Goal: Information Seeking & Learning: Learn about a topic

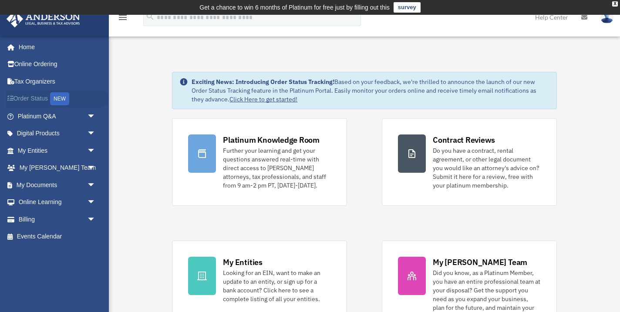
click at [38, 98] on link "Order Status NEW" at bounding box center [57, 99] width 103 height 18
click at [92, 148] on span "arrow_drop_down" at bounding box center [95, 151] width 17 height 18
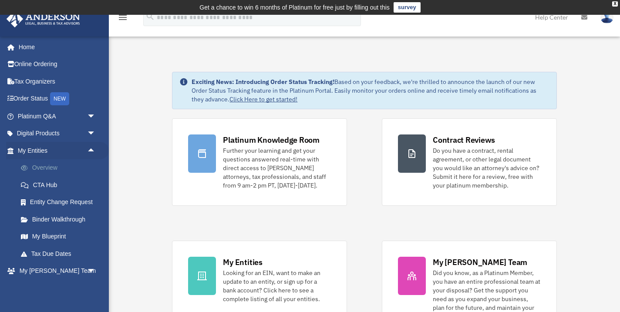
click at [51, 163] on link "Overview" at bounding box center [60, 167] width 97 height 17
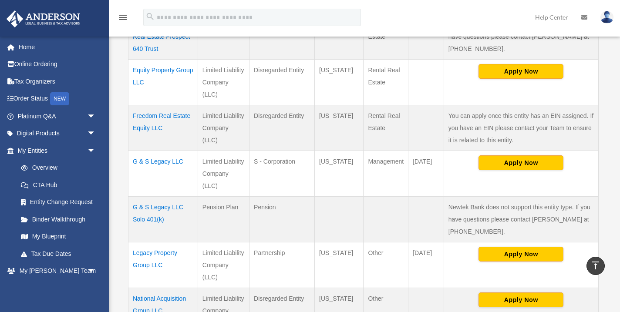
scroll to position [268, 0]
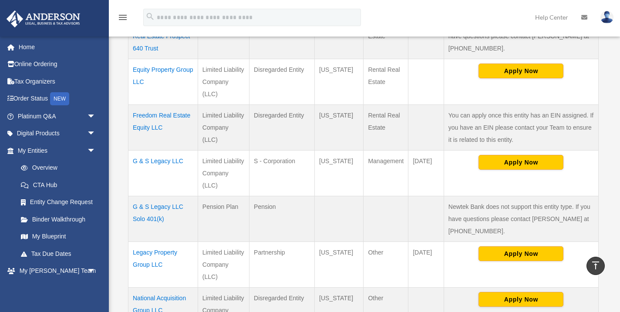
click at [173, 157] on td "G & S Legacy LLC" at bounding box center [163, 173] width 70 height 46
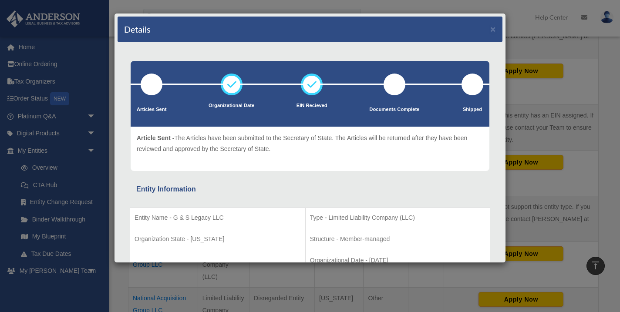
scroll to position [0, 0]
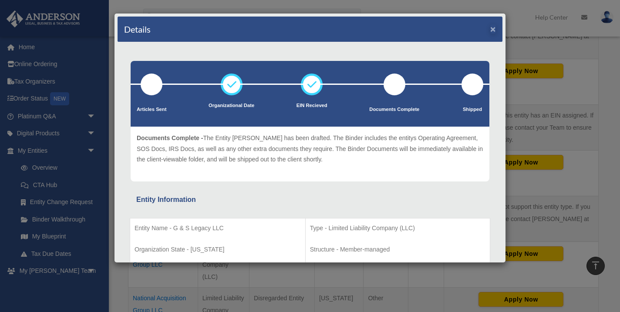
click at [493, 31] on button "×" at bounding box center [493, 28] width 6 height 9
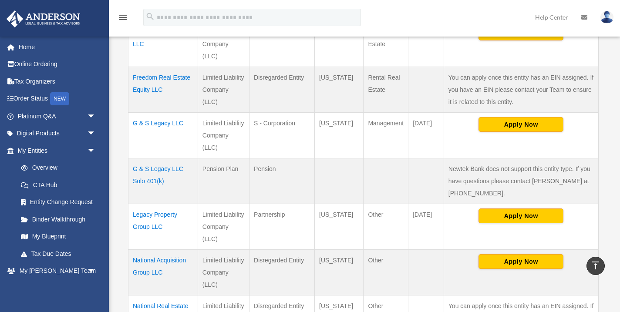
scroll to position [306, 0]
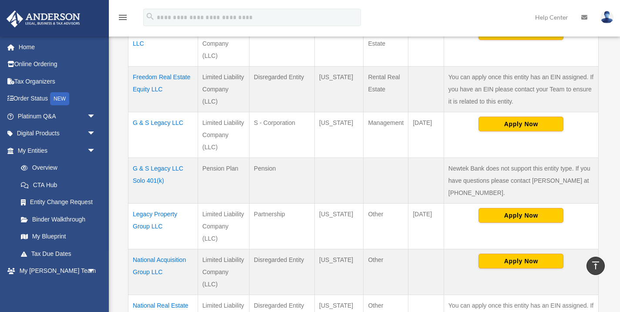
click at [166, 171] on td "G & S Legacy LLC Solo 401(k)" at bounding box center [163, 181] width 70 height 46
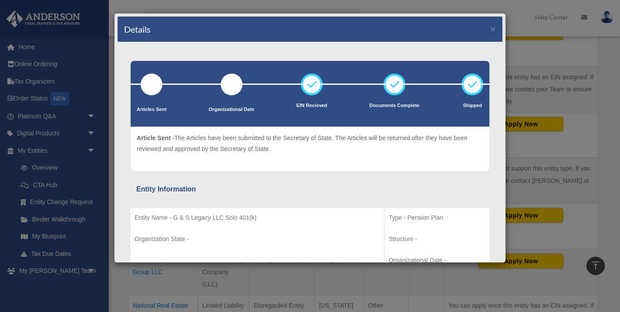
scroll to position [0, 0]
click at [494, 27] on button "×" at bounding box center [493, 28] width 6 height 9
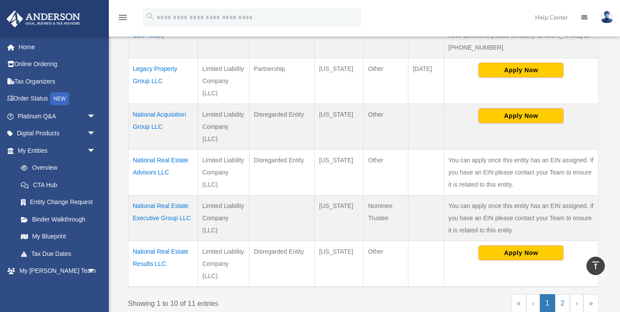
scroll to position [458, 0]
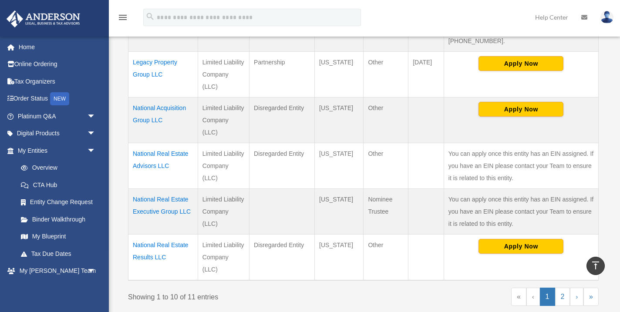
click at [155, 64] on td "Legacy Property Group LLC" at bounding box center [163, 74] width 70 height 46
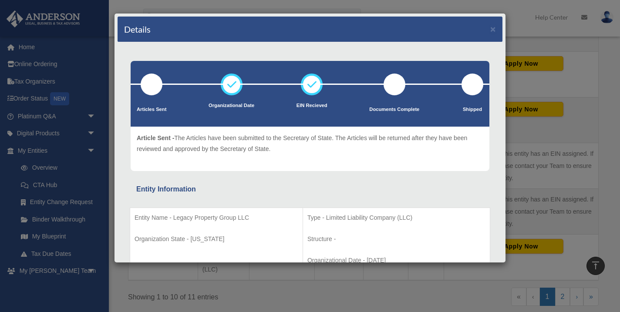
scroll to position [0, 0]
click at [491, 31] on button "×" at bounding box center [493, 28] width 6 height 9
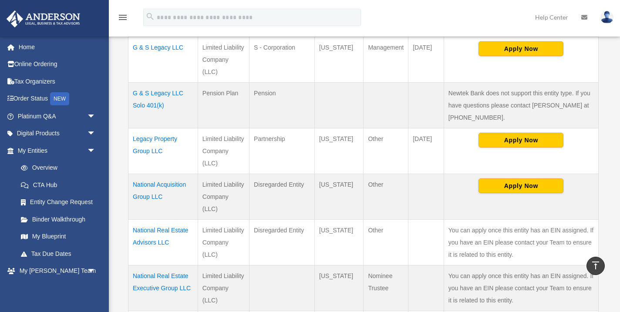
scroll to position [382, 0]
click at [159, 135] on td "Legacy Property Group LLC" at bounding box center [163, 151] width 70 height 46
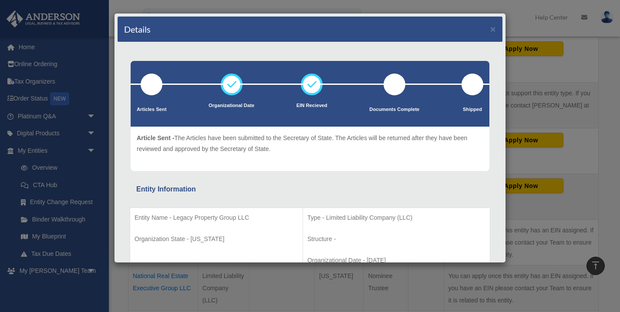
scroll to position [0, 0]
click at [492, 29] on button "×" at bounding box center [493, 28] width 6 height 9
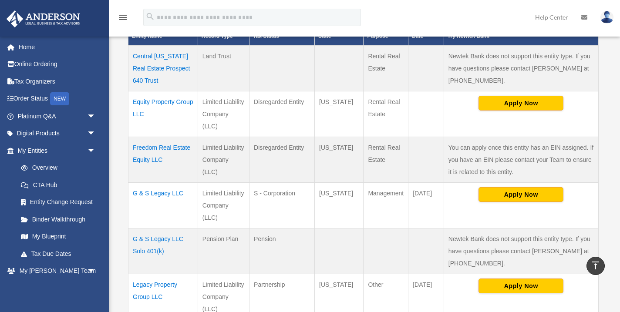
scroll to position [236, 0]
click at [159, 101] on td "Equity Property Group LLC" at bounding box center [163, 114] width 70 height 46
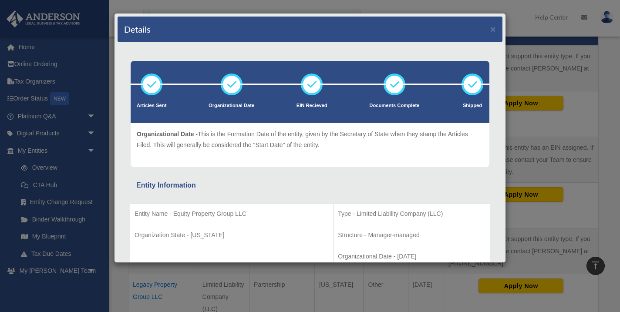
scroll to position [0, 0]
click at [491, 26] on button "×" at bounding box center [493, 28] width 6 height 9
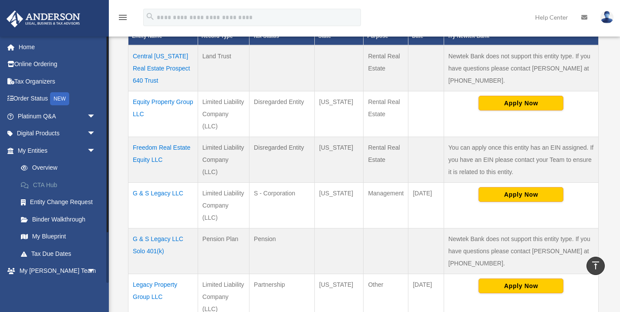
click at [46, 182] on link "CTA Hub" at bounding box center [60, 184] width 97 height 17
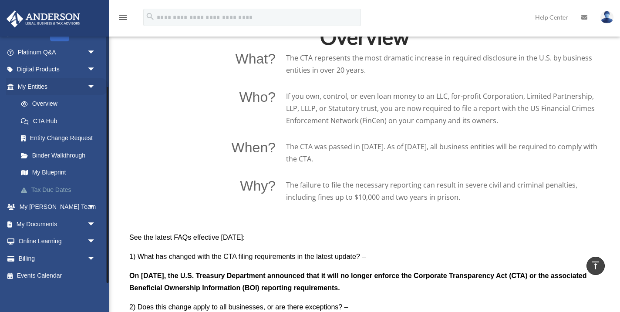
scroll to position [64, 0]
click at [44, 171] on link "My Blueprint" at bounding box center [60, 173] width 97 height 17
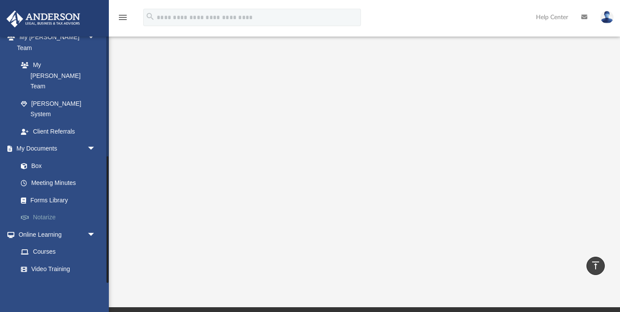
scroll to position [233, 0]
click at [44, 209] on link "Notarize" at bounding box center [60, 217] width 97 height 17
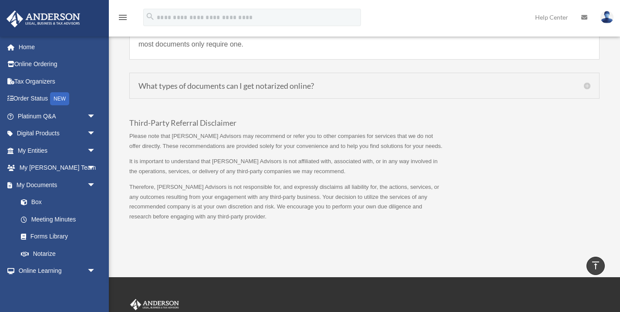
scroll to position [831, 0]
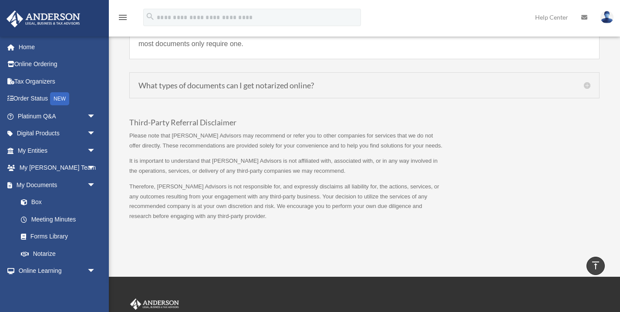
click at [591, 86] on div "What types of documents can I get notarized online? Accepted documents by Notar…" at bounding box center [364, 85] width 470 height 26
click at [587, 86] on h5 "What types of documents can I get notarized online?" at bounding box center [364, 85] width 452 height 8
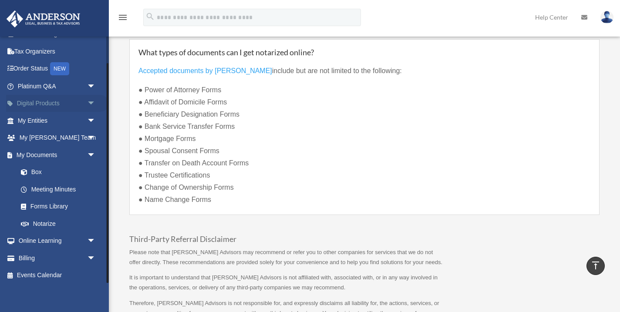
scroll to position [30, 0]
click at [92, 240] on span "arrow_drop_down" at bounding box center [95, 242] width 17 height 18
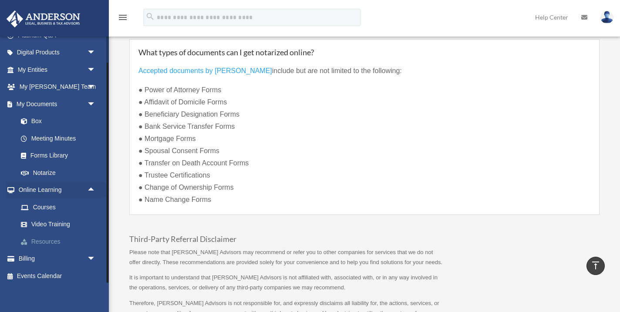
scroll to position [81, 0]
click at [92, 252] on span "arrow_drop_down" at bounding box center [95, 260] width 17 height 18
click at [92, 252] on span "arrow_drop_up" at bounding box center [95, 260] width 17 height 18
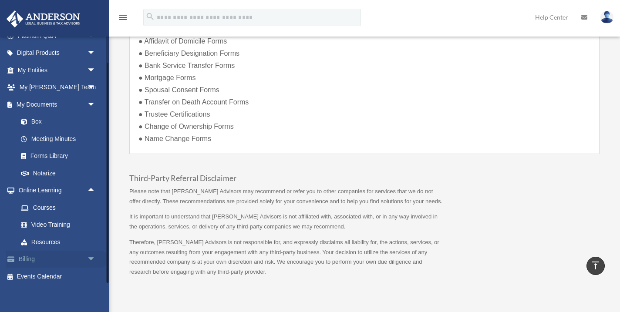
scroll to position [892, 0]
click at [87, 253] on span "arrow_drop_down" at bounding box center [95, 260] width 17 height 18
click at [51, 272] on link "$ Open Invoices" at bounding box center [60, 277] width 97 height 18
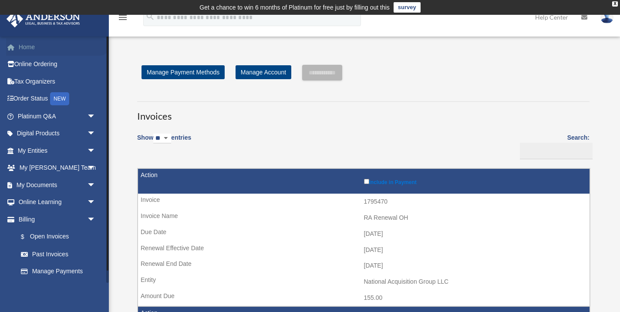
click at [32, 49] on link "Home" at bounding box center [57, 46] width 103 height 17
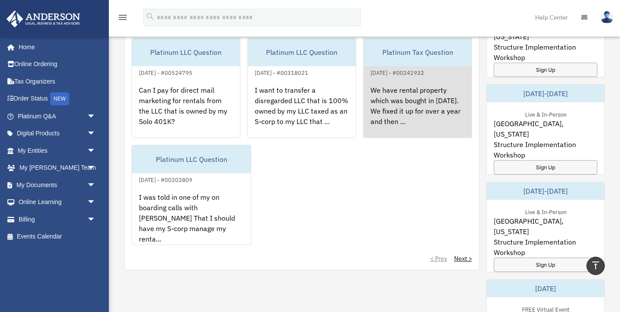
scroll to position [424, 0]
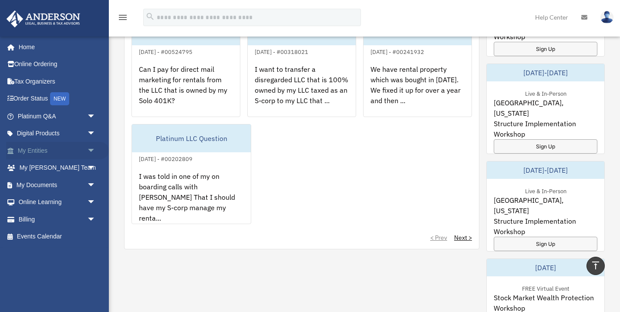
click at [92, 148] on span "arrow_drop_down" at bounding box center [95, 151] width 17 height 18
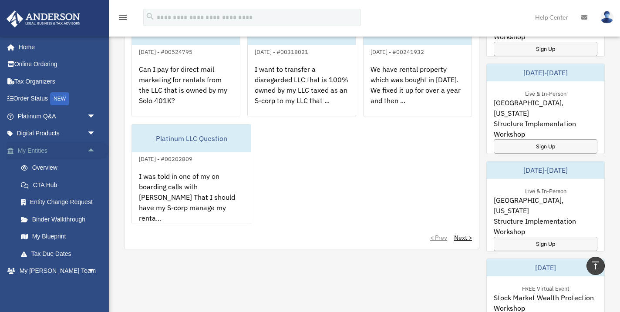
scroll to position [422, 0]
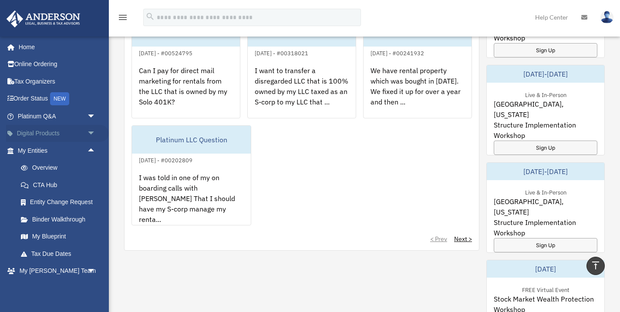
click at [91, 129] on span "arrow_drop_down" at bounding box center [95, 134] width 17 height 18
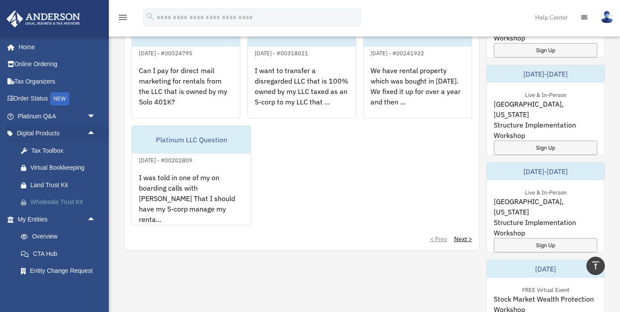
click at [56, 199] on div "Wholesale Trust Kit" at bounding box center [63, 202] width 67 height 11
click at [60, 181] on div "Land Trust Kit" at bounding box center [63, 185] width 67 height 11
click at [52, 145] on div "Tax Toolbox" at bounding box center [63, 150] width 67 height 11
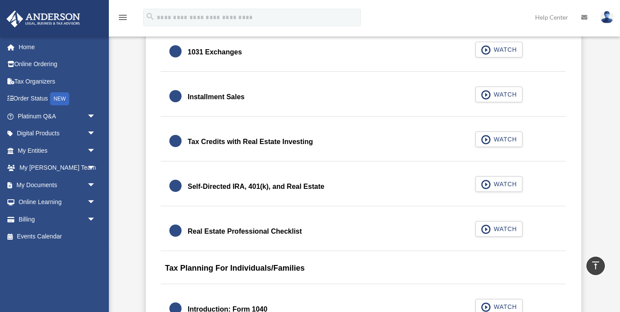
scroll to position [1056, 0]
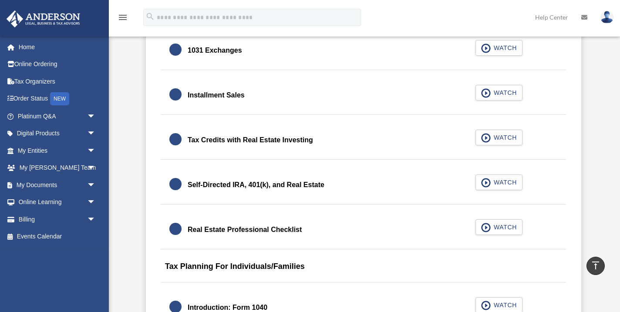
click at [175, 182] on div at bounding box center [175, 184] width 12 height 12
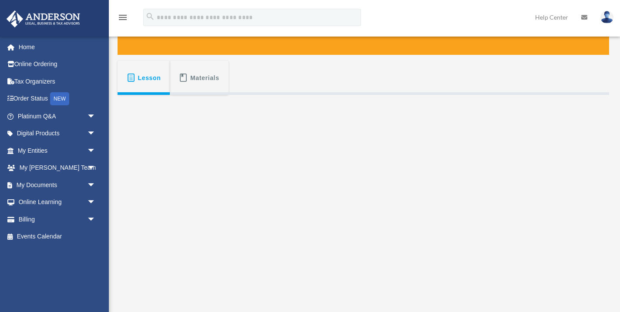
scroll to position [163, 0]
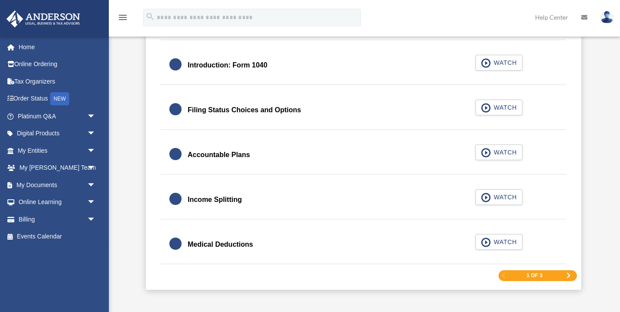
scroll to position [1285, 0]
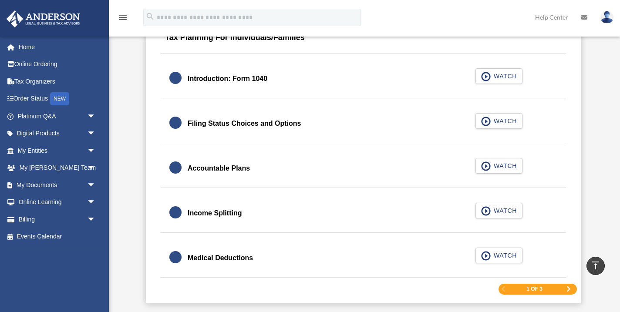
click at [240, 168] on div "Accountable Plans" at bounding box center [219, 168] width 62 height 12
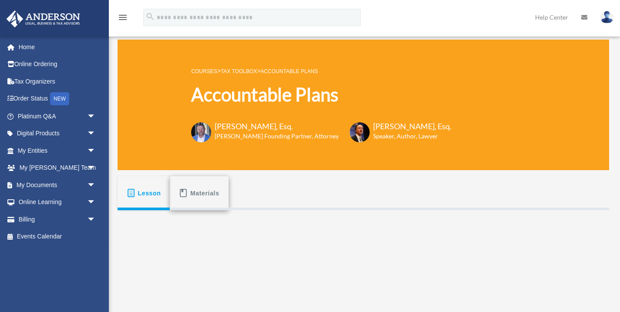
click at [204, 192] on span "Materials" at bounding box center [204, 193] width 29 height 16
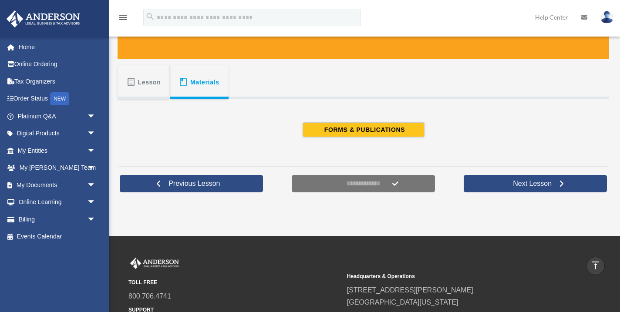
scroll to position [125, 0]
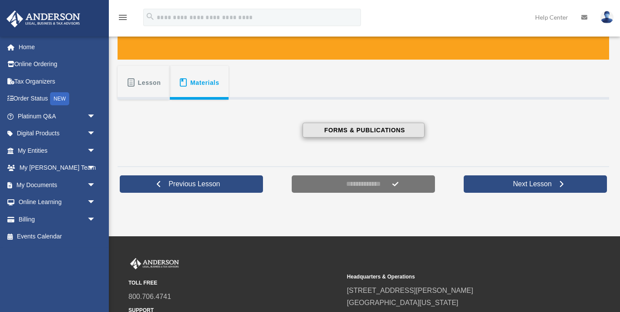
click at [351, 131] on span "FORMS & PUBLICATIONS" at bounding box center [363, 130] width 83 height 9
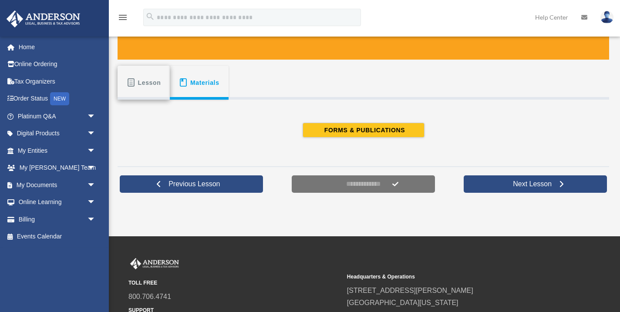
click at [149, 84] on span "Lesson" at bounding box center [149, 83] width 23 height 16
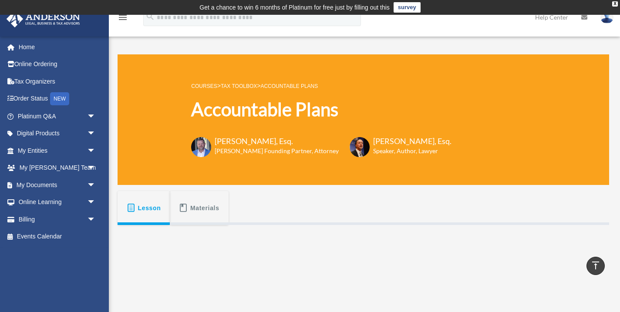
scroll to position [0, 0]
click at [212, 209] on span "Materials" at bounding box center [204, 208] width 29 height 16
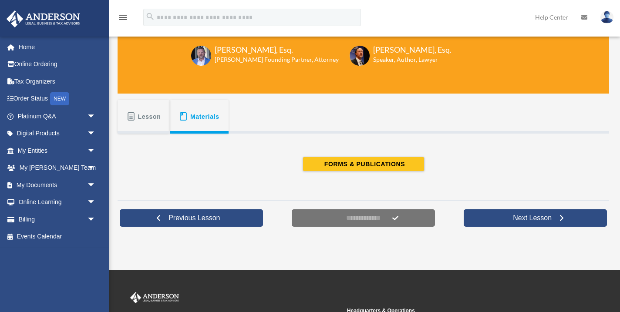
scroll to position [94, 0]
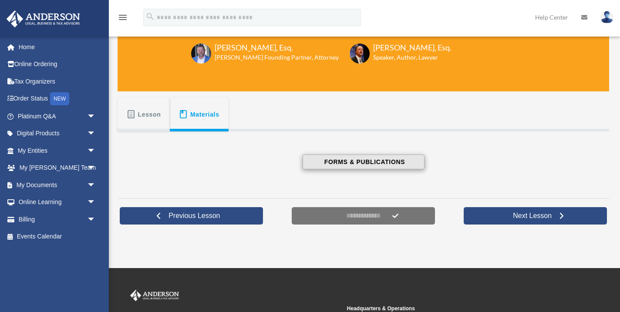
click at [364, 159] on span "FORMS & PUBLICATIONS" at bounding box center [363, 162] width 83 height 9
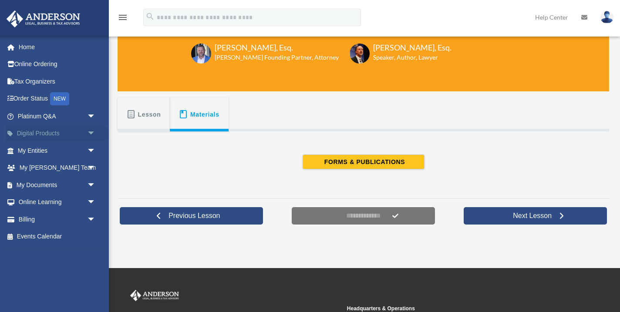
click at [92, 129] on span "arrow_drop_down" at bounding box center [95, 134] width 17 height 18
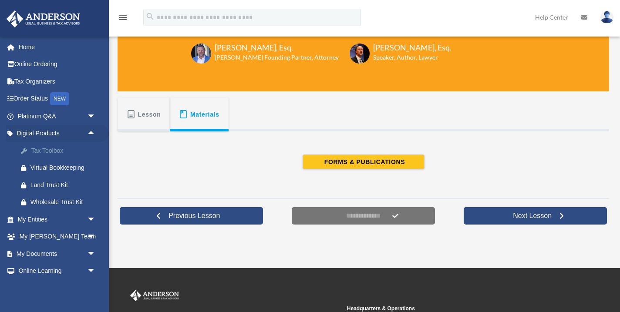
click at [69, 152] on div "Tax Toolbox" at bounding box center [63, 150] width 67 height 11
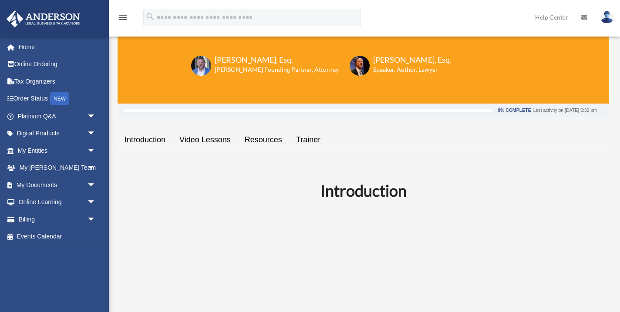
click at [266, 137] on link "Resources" at bounding box center [263, 140] width 51 height 25
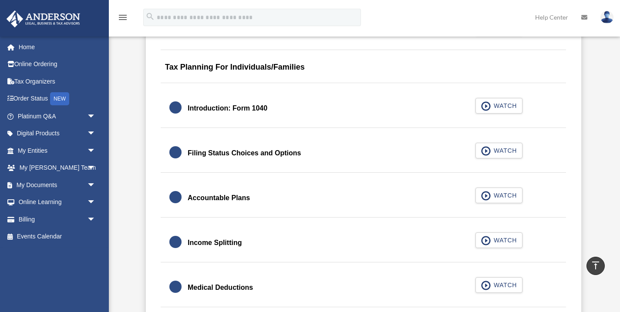
scroll to position [1264, 0]
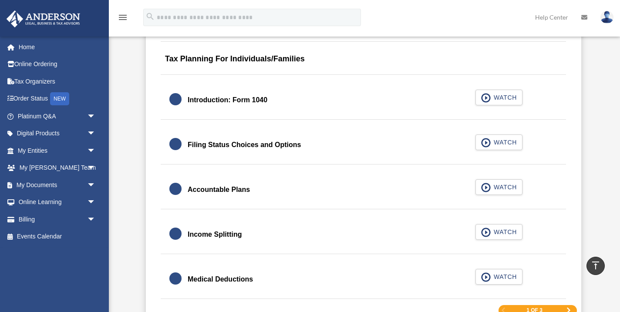
click at [212, 187] on div "Accountable Plans" at bounding box center [219, 190] width 62 height 12
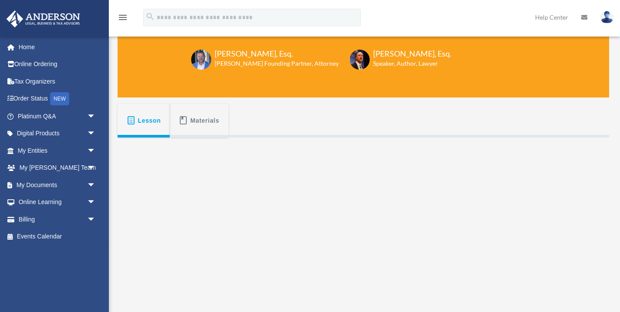
scroll to position [74, 0]
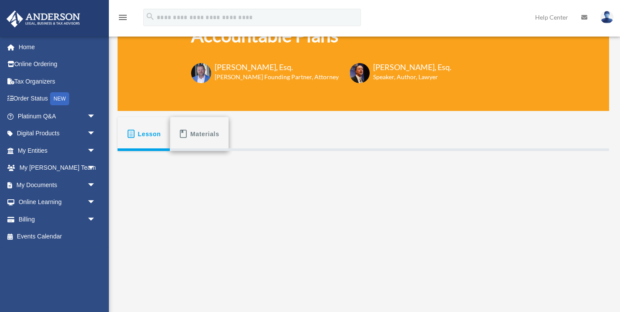
click at [203, 143] on button "Materials" at bounding box center [199, 134] width 58 height 34
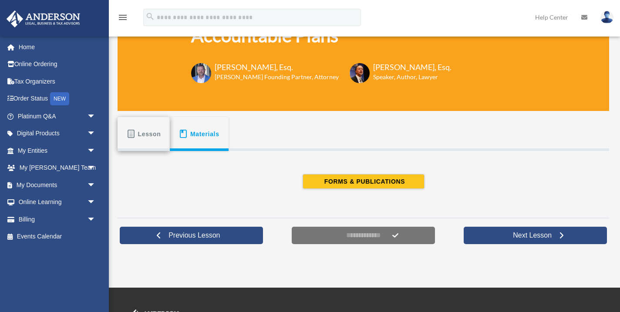
click at [155, 133] on span "Lesson" at bounding box center [149, 134] width 23 height 16
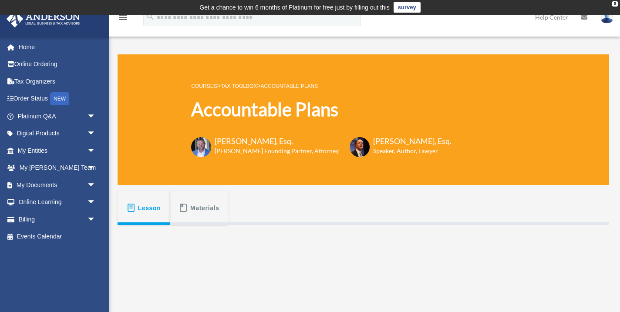
scroll to position [0, 0]
click at [91, 131] on span "arrow_drop_down" at bounding box center [95, 134] width 17 height 18
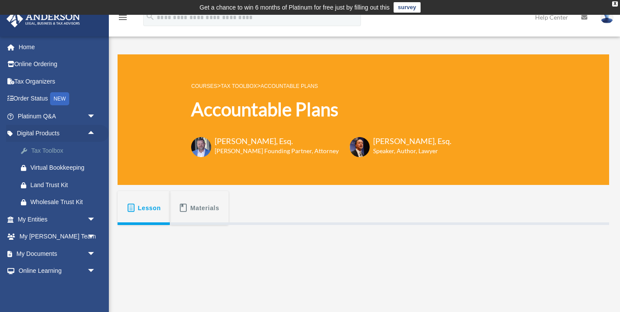
click at [59, 148] on div "Tax Toolbox" at bounding box center [63, 150] width 67 height 11
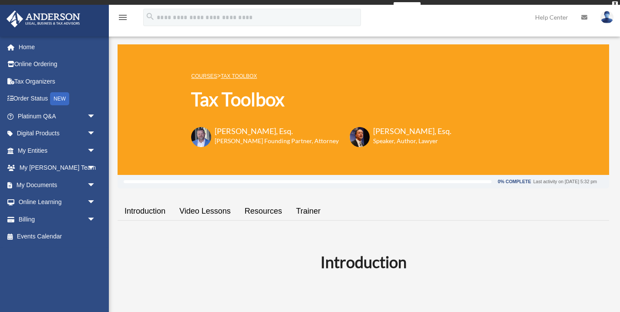
scroll to position [101, 0]
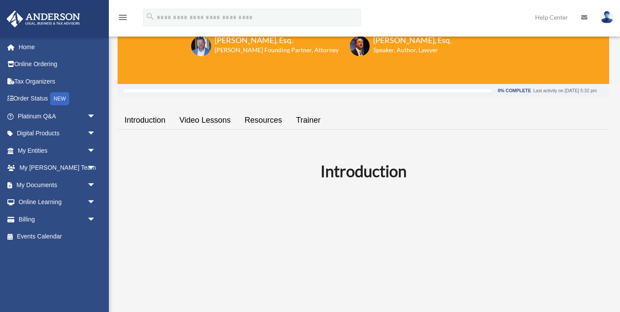
click at [269, 121] on link "Resources" at bounding box center [263, 120] width 51 height 25
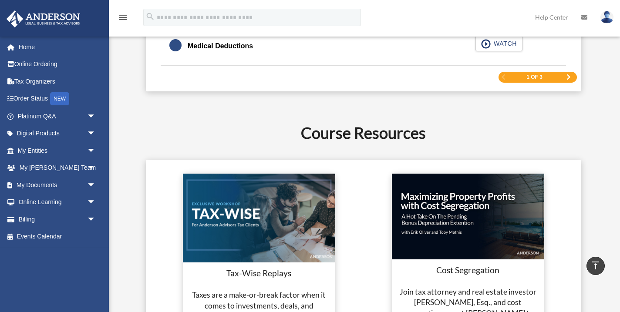
scroll to position [1493, 0]
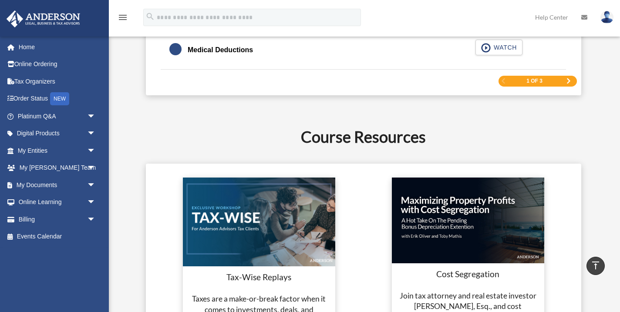
click at [539, 83] on span "1 of 3" at bounding box center [534, 80] width 16 height 5
click at [573, 79] on div "1 of 3" at bounding box center [537, 81] width 78 height 11
click at [569, 81] on span "Next Page" at bounding box center [568, 80] width 5 height 5
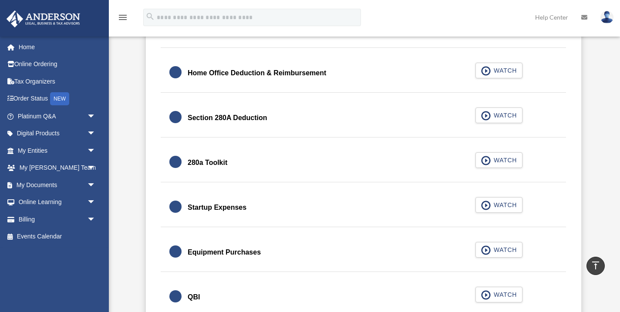
scroll to position [1037, 0]
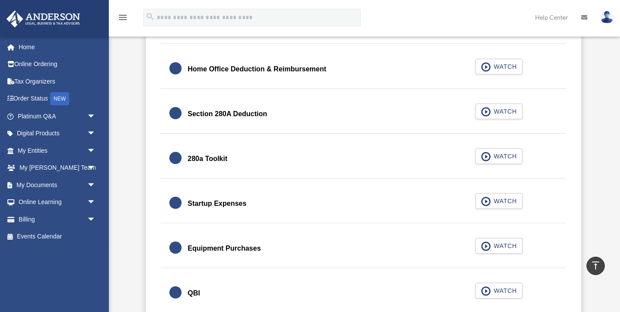
click at [251, 116] on div "Section 280A Deduction" at bounding box center [228, 114] width 80 height 12
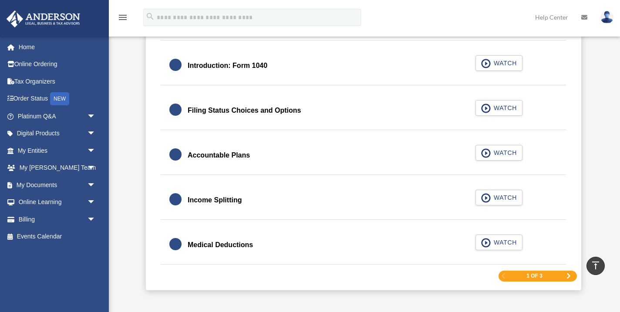
scroll to position [1298, 0]
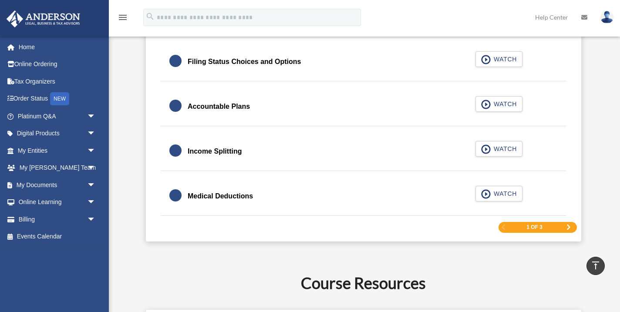
click at [567, 228] on span "Next Page" at bounding box center [568, 227] width 5 height 5
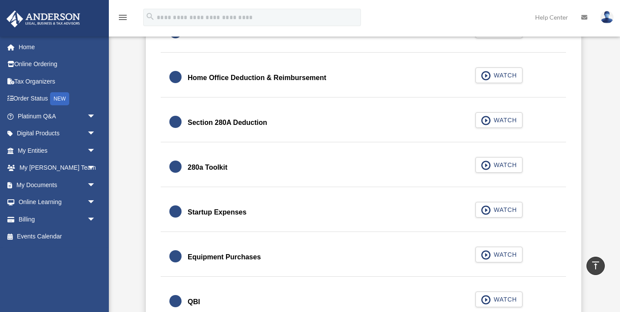
scroll to position [1031, 0]
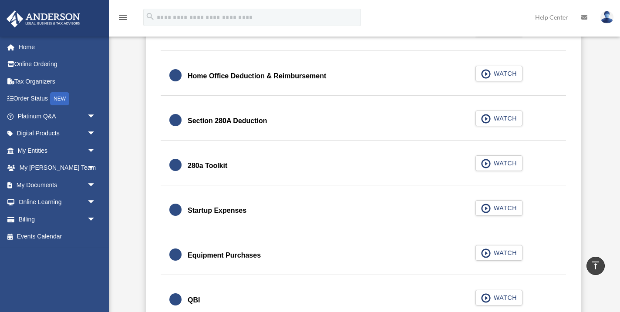
click at [210, 165] on div "280a Toolkit" at bounding box center [208, 166] width 40 height 12
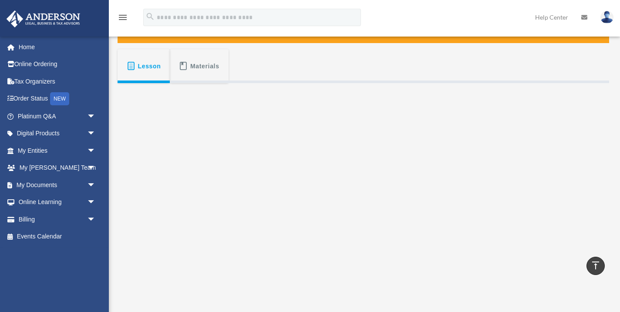
scroll to position [135, 0]
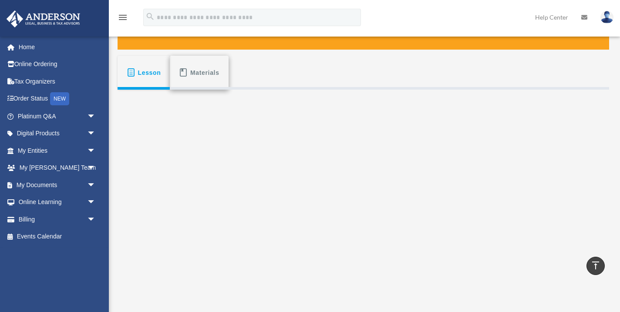
click at [211, 69] on span "Materials" at bounding box center [204, 73] width 29 height 16
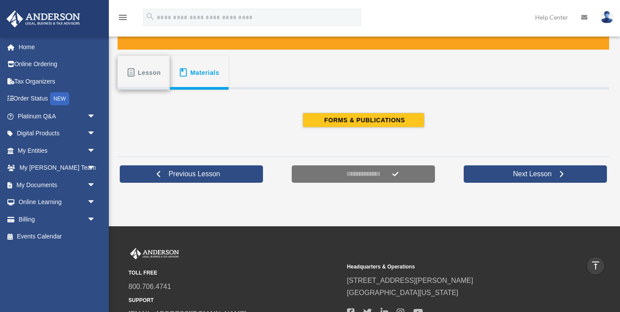
click at [152, 74] on span "Lesson" at bounding box center [149, 73] width 23 height 16
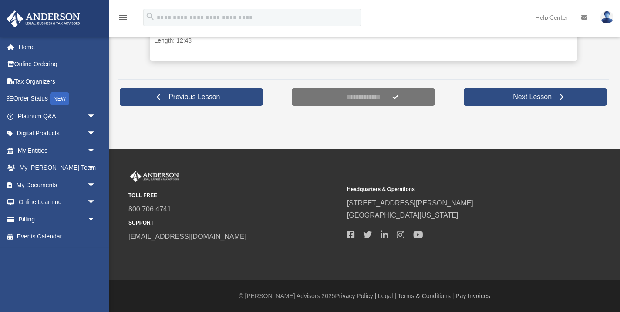
scroll to position [482, 0]
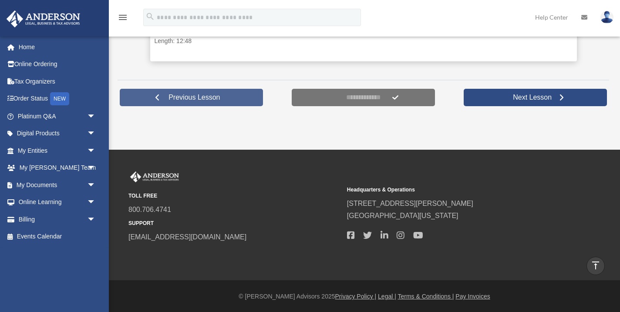
click at [207, 94] on span "Previous Lesson" at bounding box center [194, 97] width 65 height 9
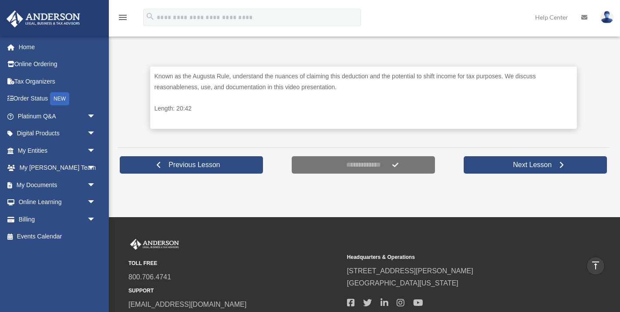
scroll to position [417, 0]
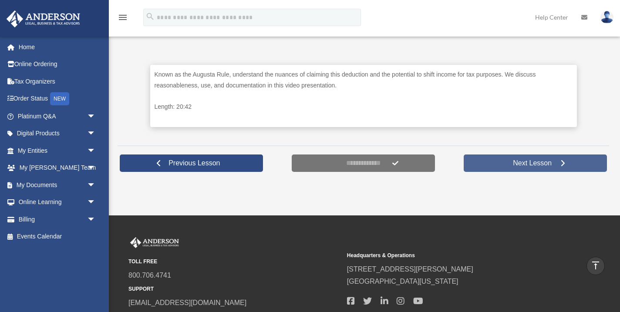
click at [527, 160] on span "Next Lesson" at bounding box center [532, 163] width 53 height 9
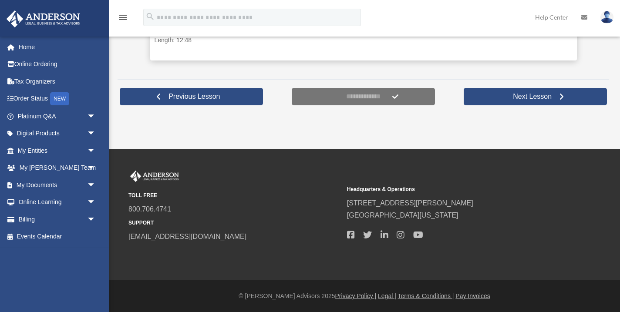
scroll to position [480, 0]
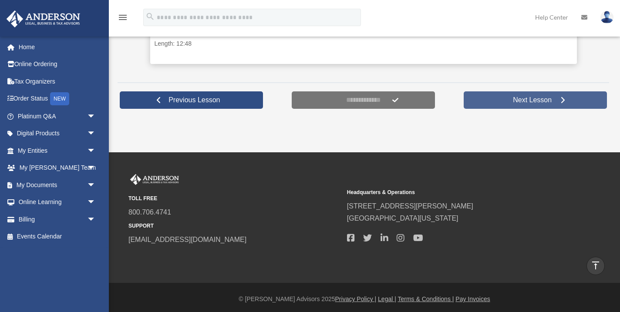
click at [549, 100] on span "Next Lesson" at bounding box center [532, 100] width 53 height 9
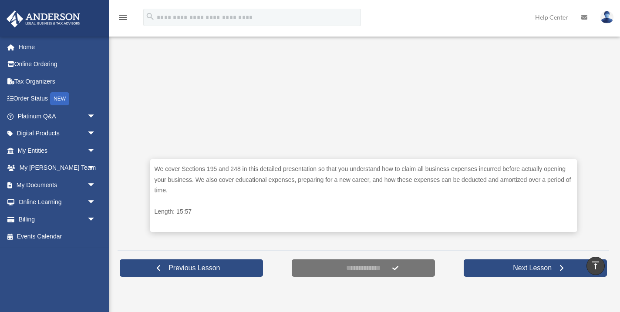
scroll to position [323, 0]
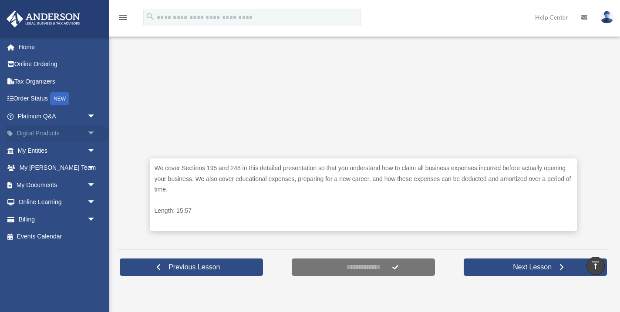
click at [91, 131] on span "arrow_drop_down" at bounding box center [95, 134] width 17 height 18
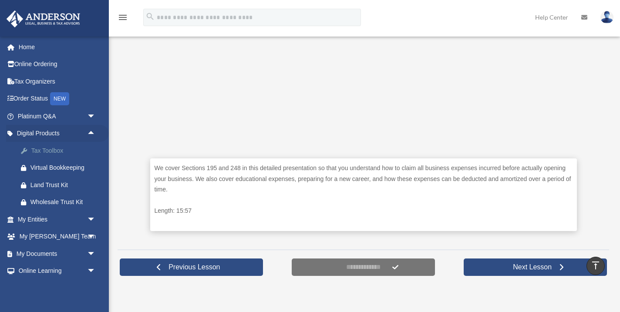
click at [55, 150] on div "Tax Toolbox" at bounding box center [63, 150] width 67 height 11
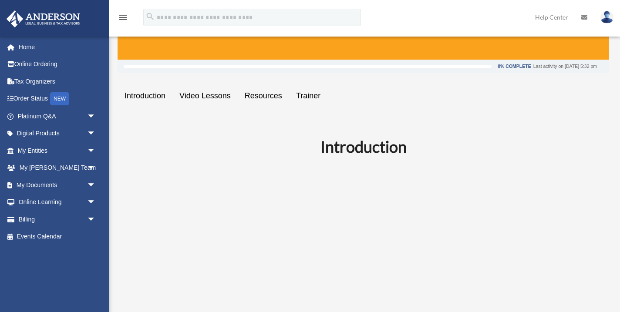
scroll to position [127, 0]
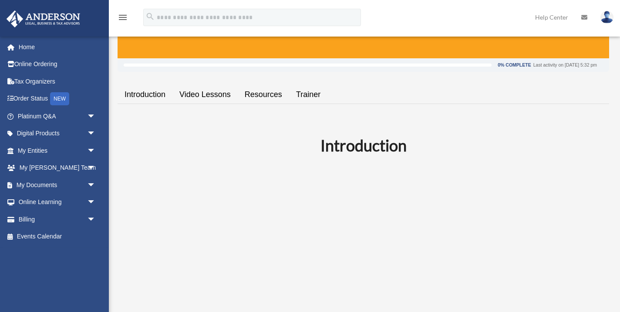
click at [264, 97] on link "Resources" at bounding box center [263, 94] width 51 height 25
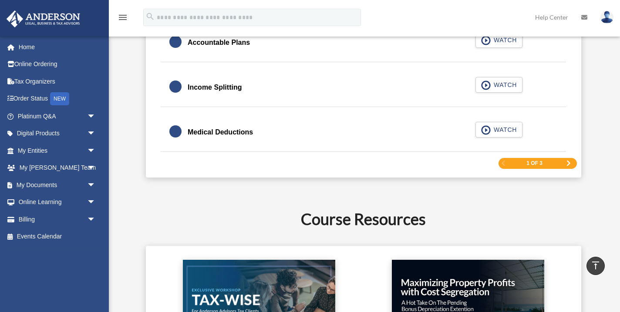
scroll to position [1414, 0]
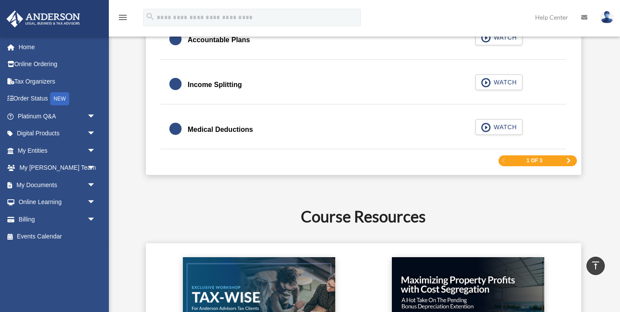
click at [569, 161] on span "Next Page" at bounding box center [568, 160] width 5 height 5
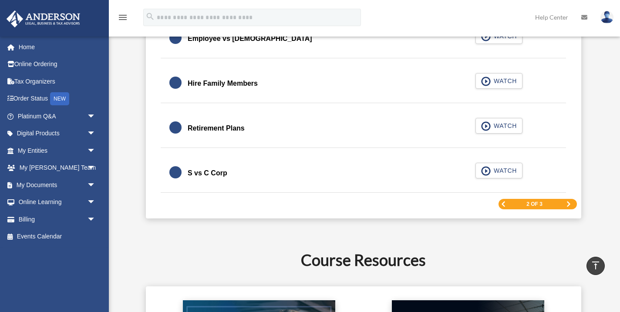
scroll to position [1338, 0]
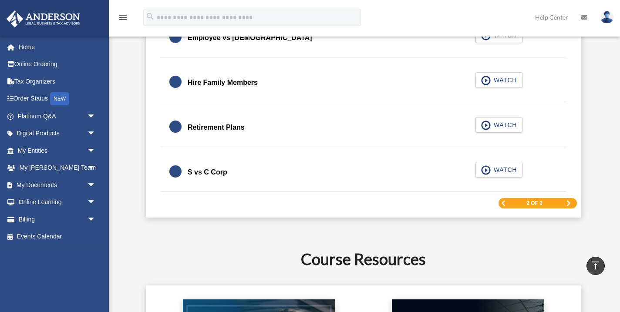
click at [569, 200] on link "Next Page" at bounding box center [568, 203] width 5 height 6
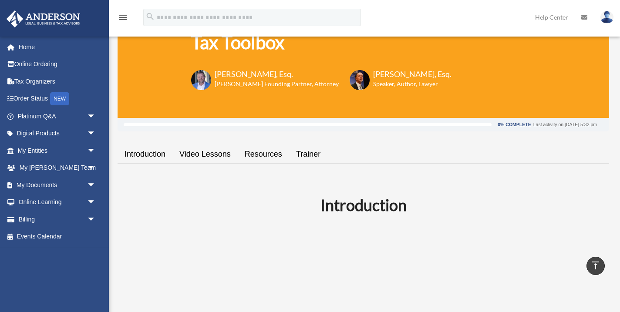
scroll to position [61, 0]
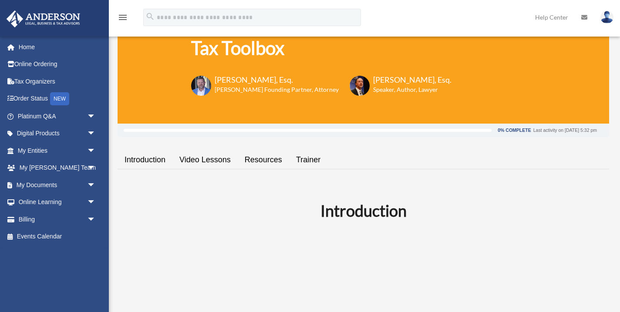
click at [276, 159] on link "Resources" at bounding box center [263, 160] width 51 height 25
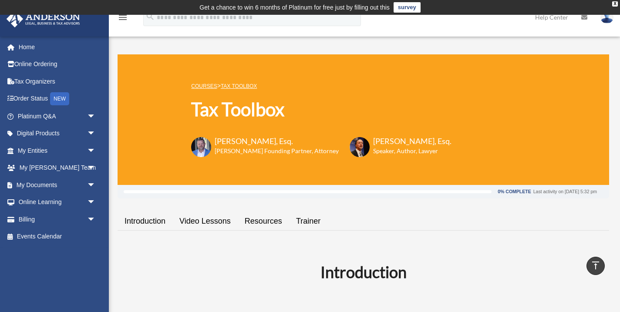
scroll to position [0, 0]
click at [143, 222] on link "Introduction" at bounding box center [145, 221] width 55 height 25
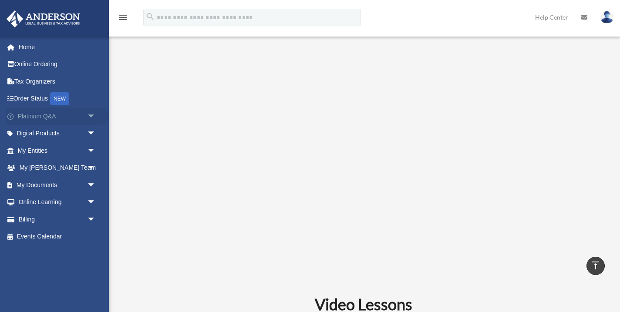
click at [93, 114] on span "arrow_drop_down" at bounding box center [95, 117] width 17 height 18
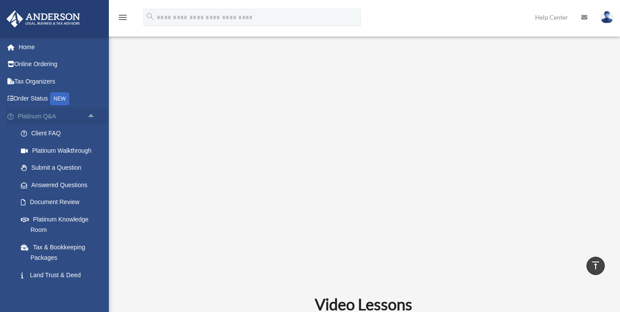
click at [93, 114] on span "arrow_drop_up" at bounding box center [95, 117] width 17 height 18
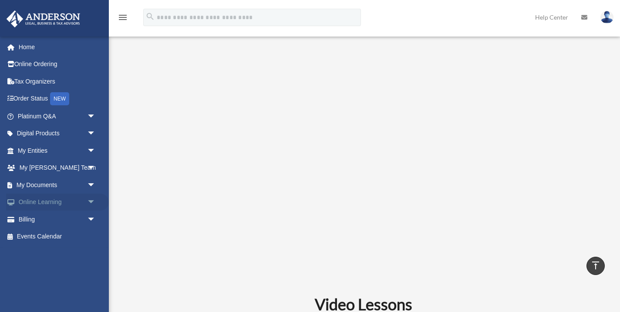
click at [90, 199] on span "arrow_drop_down" at bounding box center [95, 203] width 17 height 18
click at [55, 217] on link "Courses" at bounding box center [60, 219] width 97 height 17
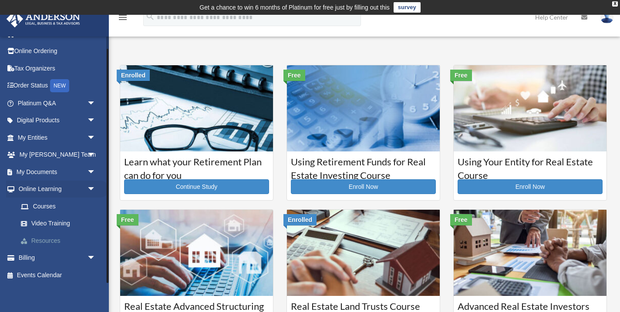
scroll to position [13, 0]
click at [50, 222] on link "Video Training" at bounding box center [60, 224] width 97 height 17
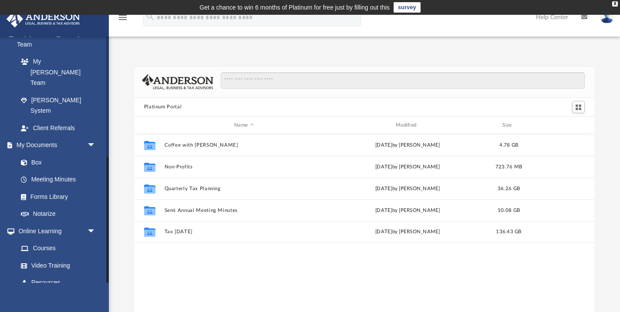
scroll to position [233, 0]
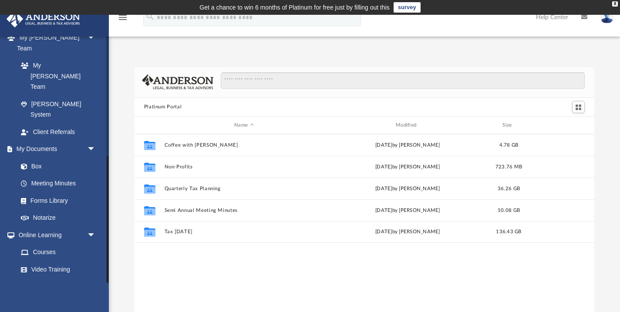
click at [54, 278] on link "Resources" at bounding box center [60, 286] width 97 height 17
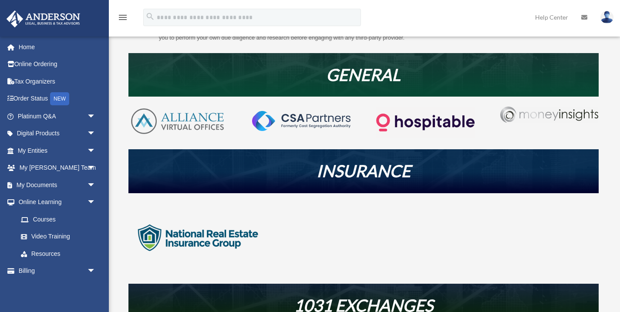
scroll to position [152, 0]
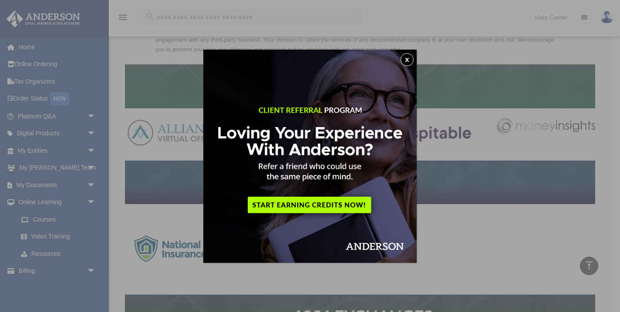
click at [405, 62] on button "x" at bounding box center [407, 59] width 13 height 13
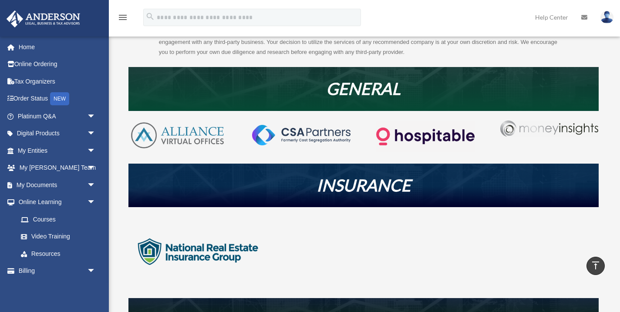
scroll to position [150, 0]
click at [170, 125] on img at bounding box center [177, 136] width 98 height 30
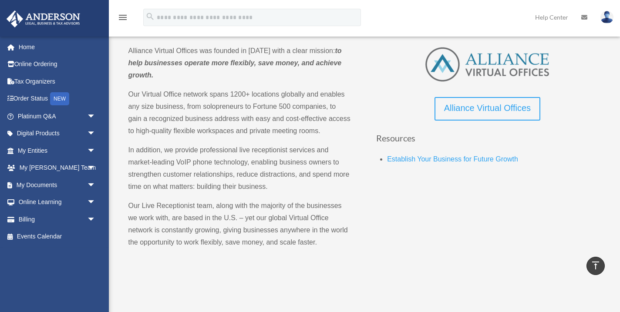
scroll to position [100, 0]
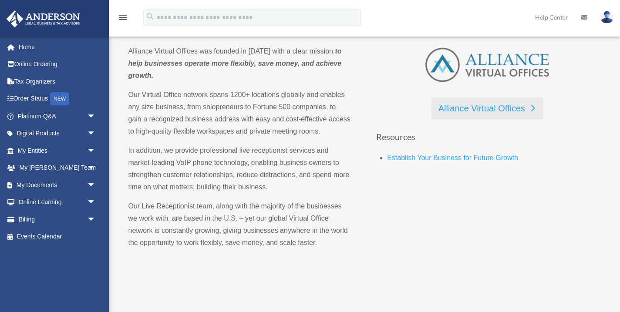
click at [472, 102] on link "Alliance Virtual Offices" at bounding box center [487, 109] width 112 height 22
